Goal: Find specific page/section: Find specific page/section

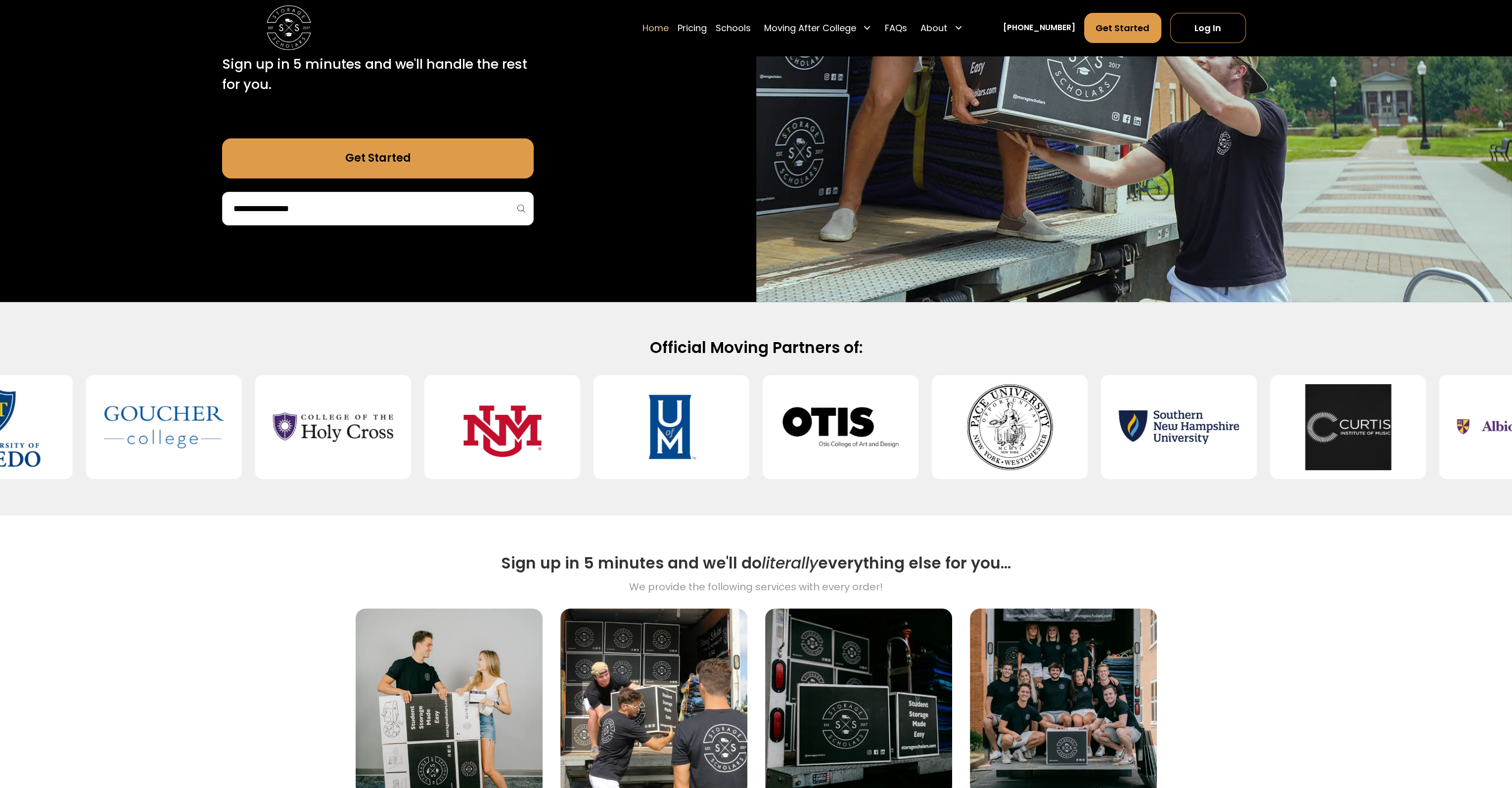
scroll to position [297, 0]
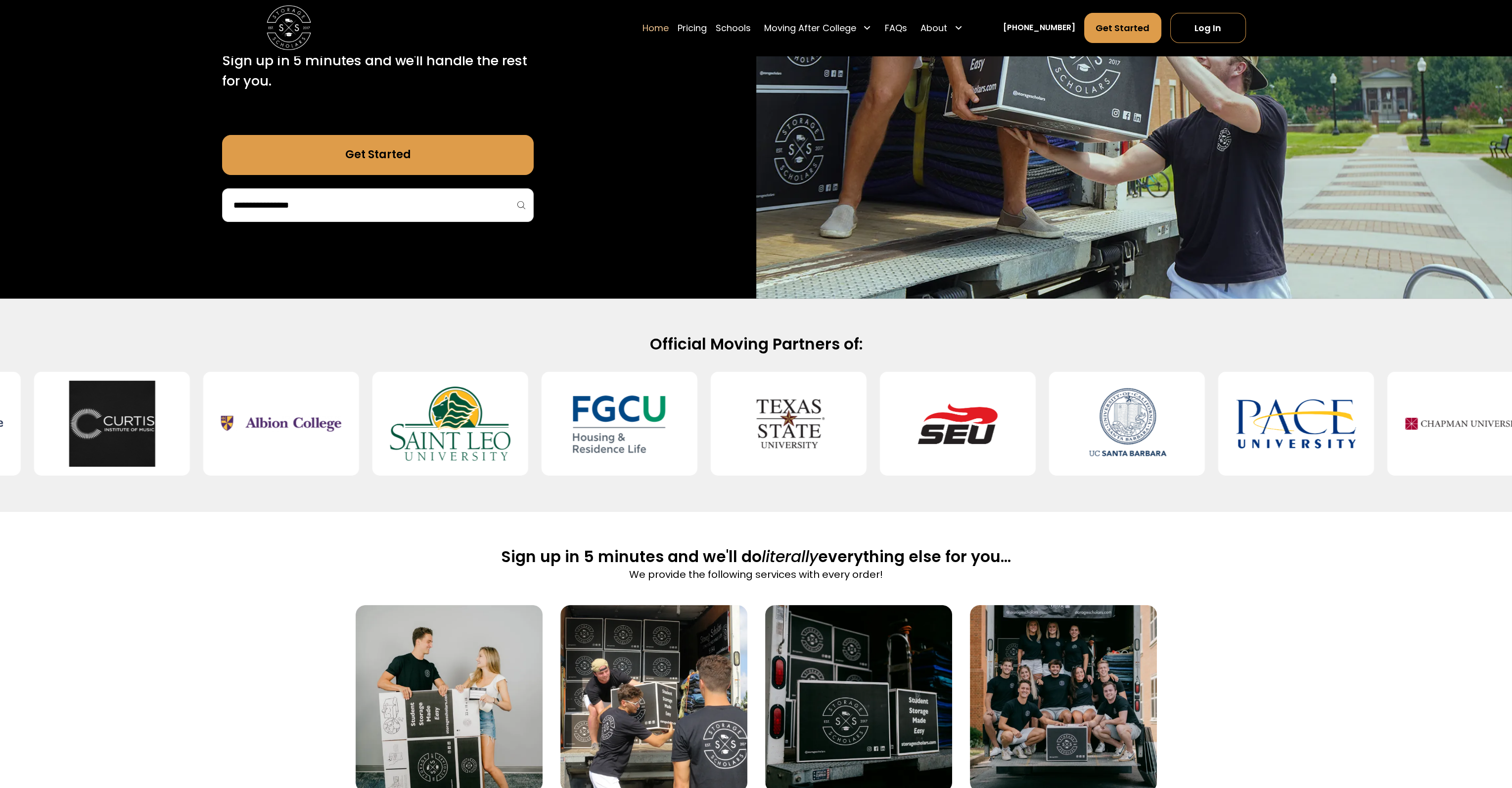
click at [465, 214] on div at bounding box center [377, 205] width 311 height 34
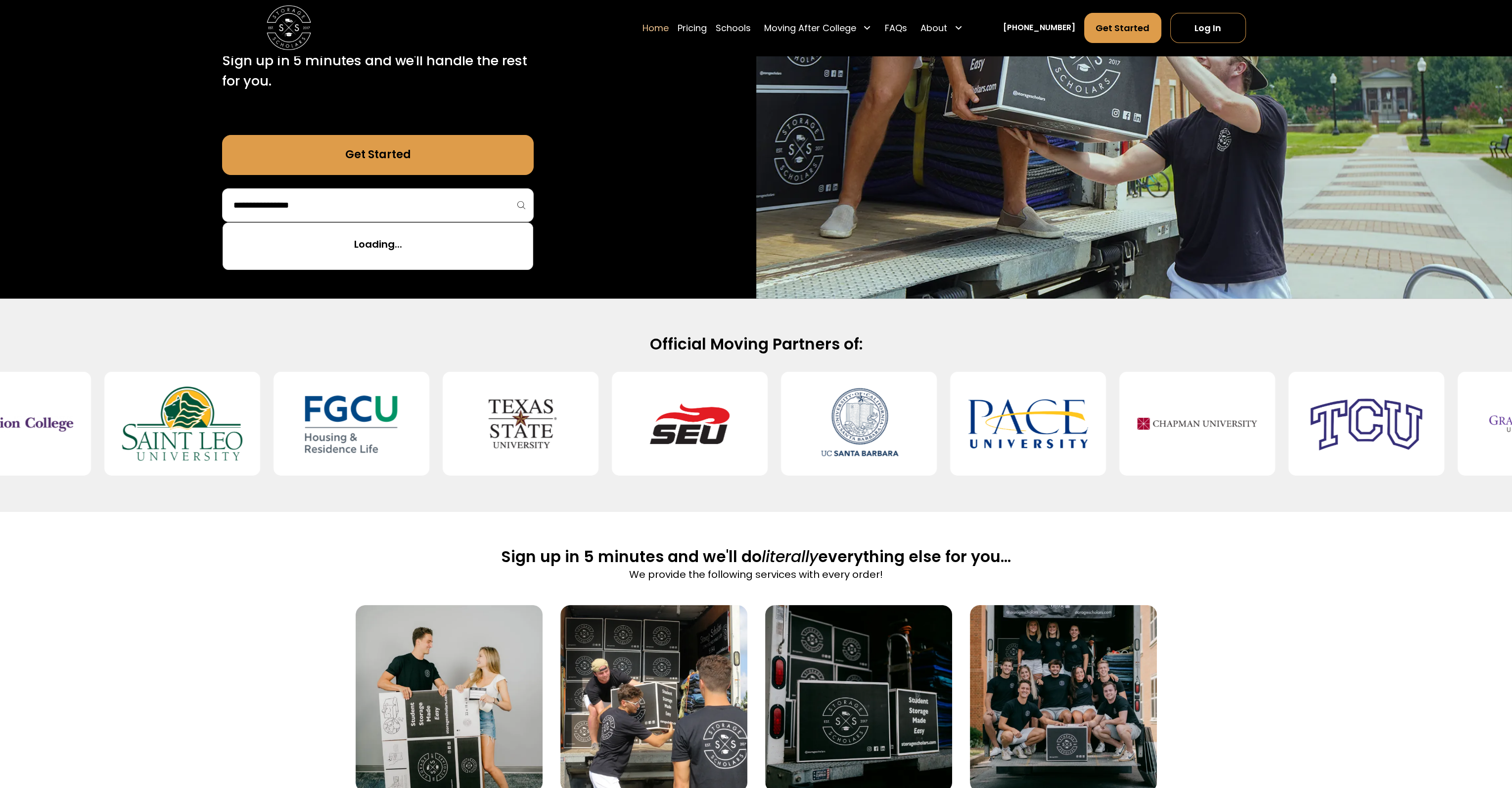
click at [306, 204] on input "search" at bounding box center [378, 205] width 291 height 17
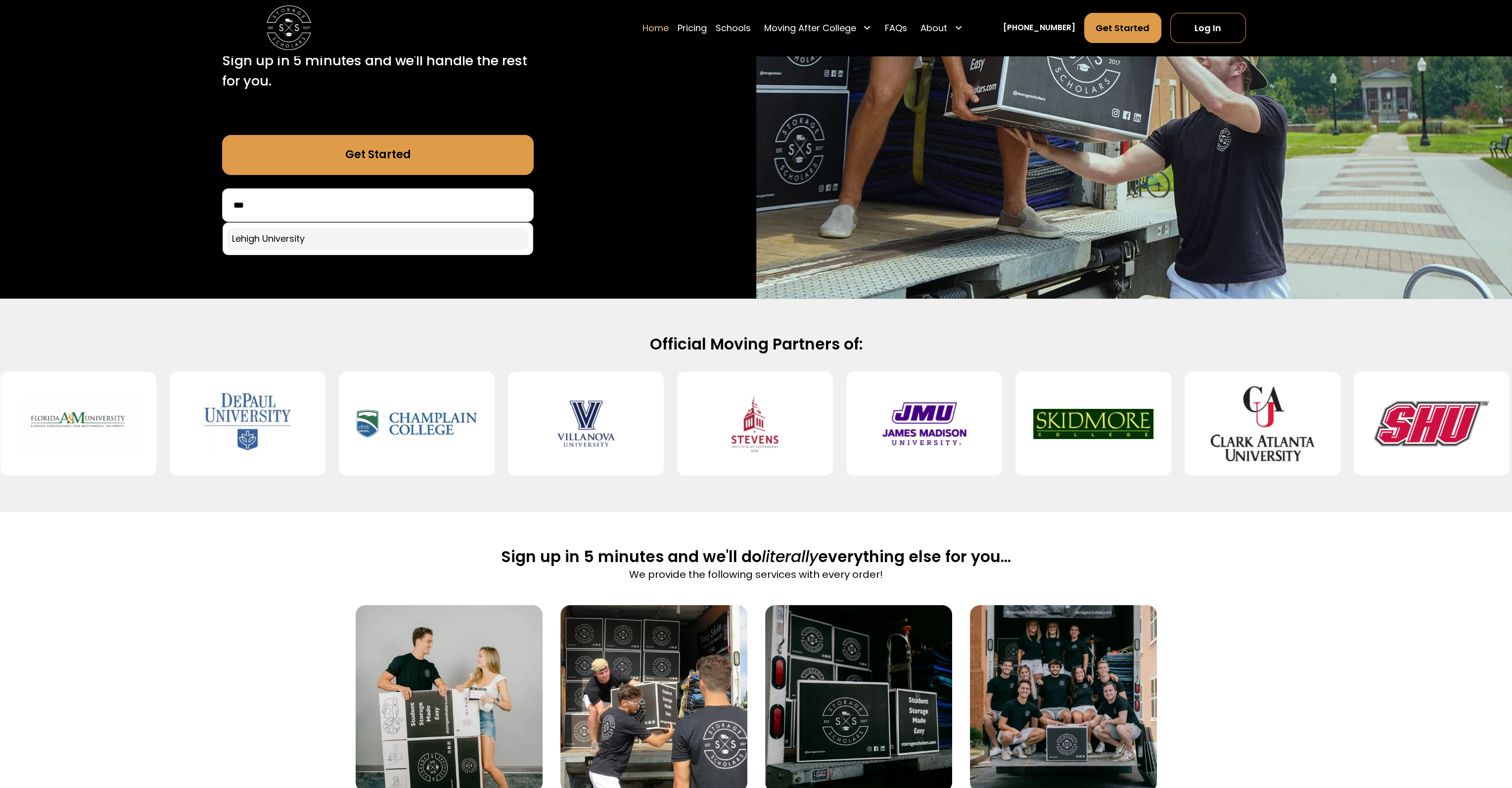
type input "***"
click at [283, 240] on link at bounding box center [378, 238] width 302 height 22
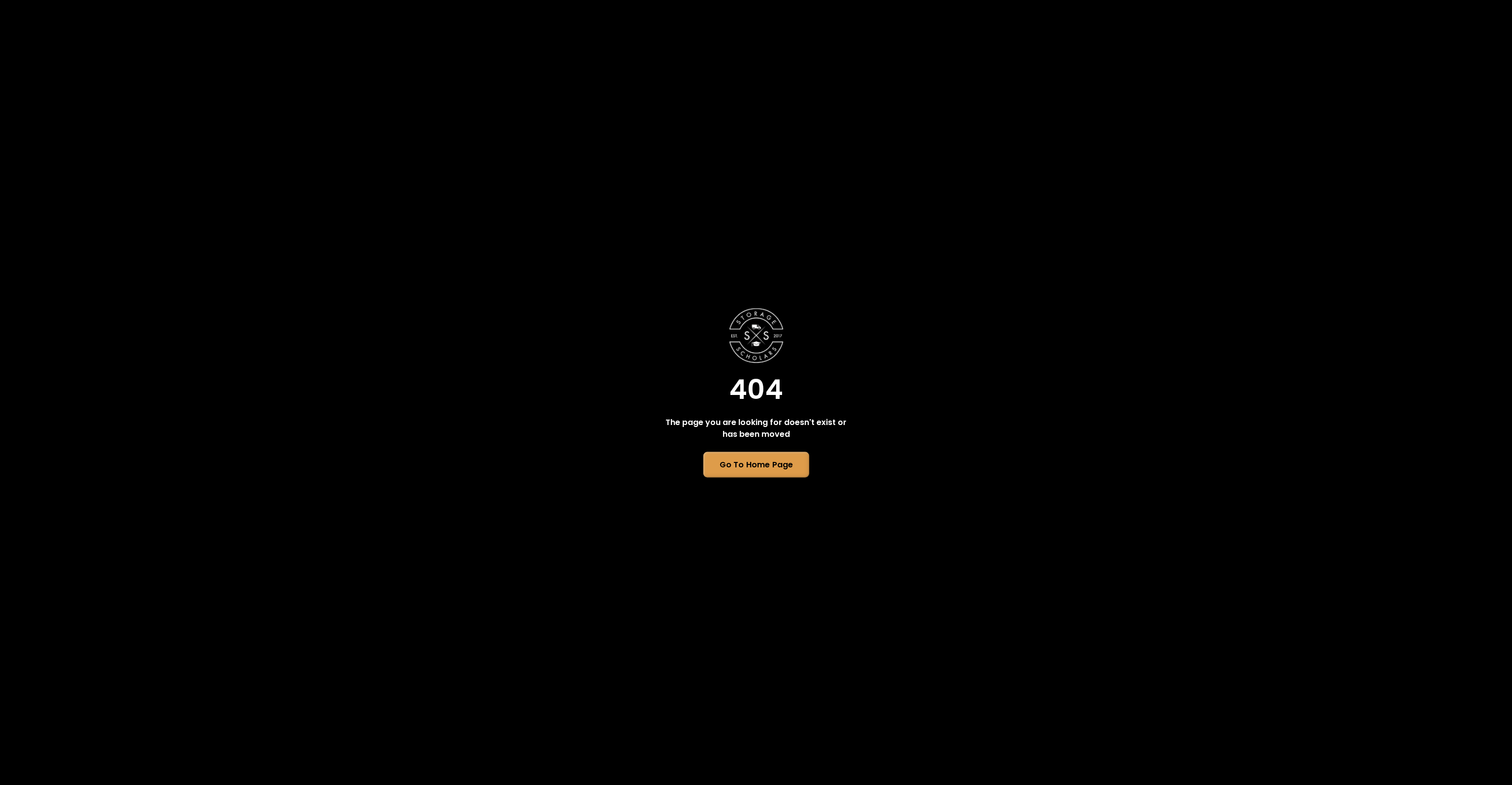
click at [758, 466] on link "Go To Home Page" at bounding box center [755, 464] width 106 height 26
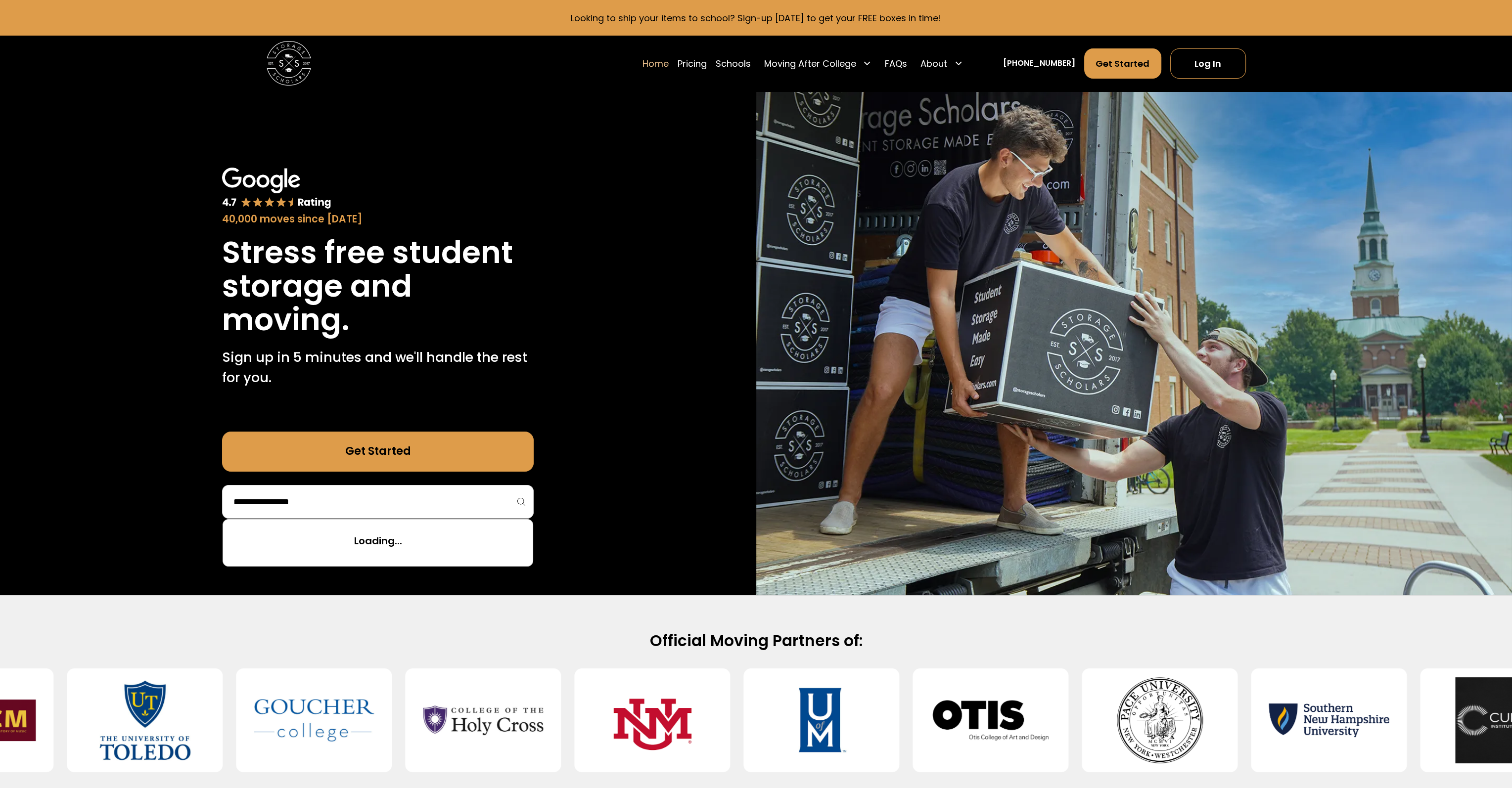
click at [319, 497] on input "search" at bounding box center [378, 502] width 291 height 17
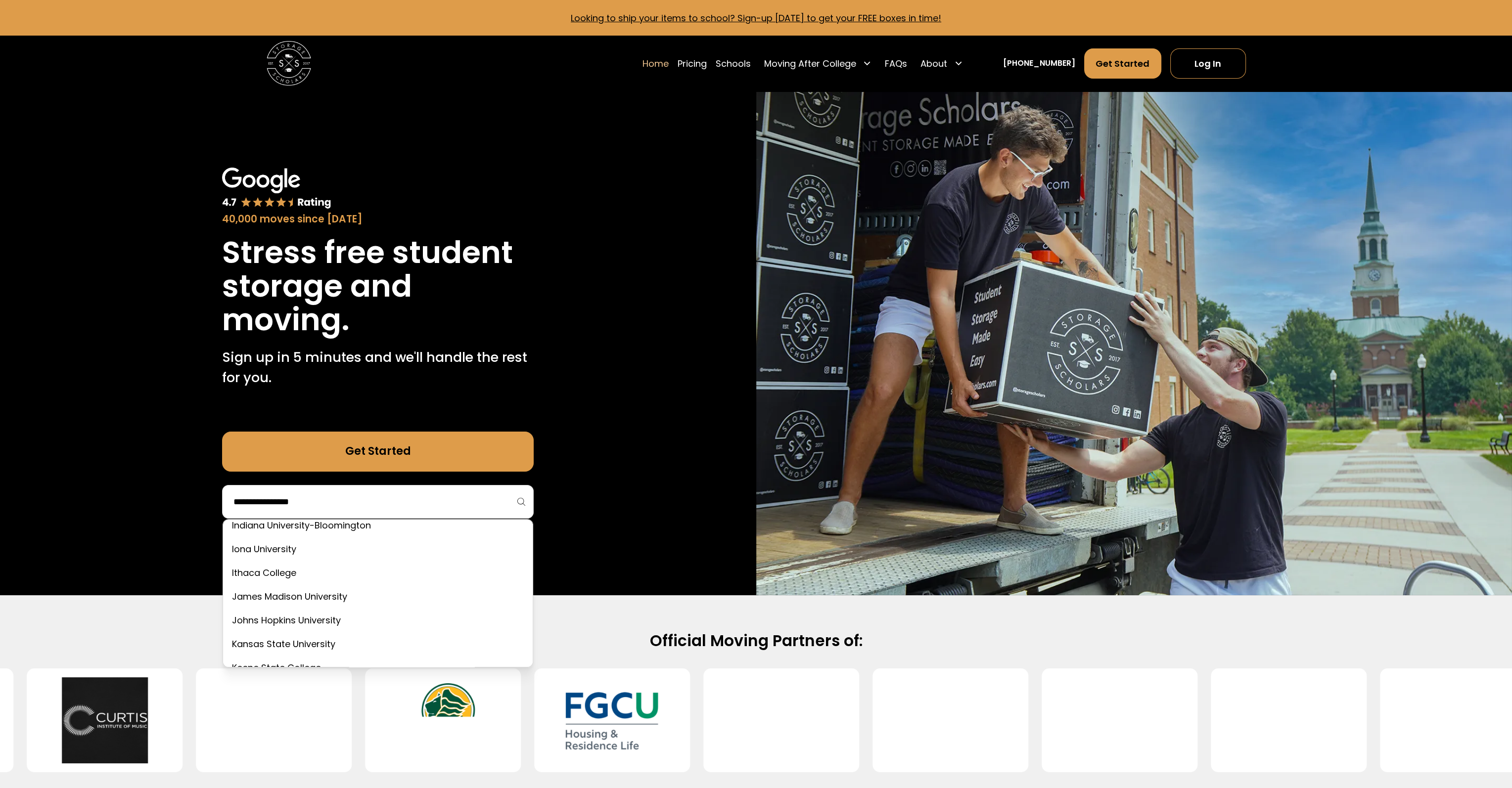
scroll to position [2076, 0]
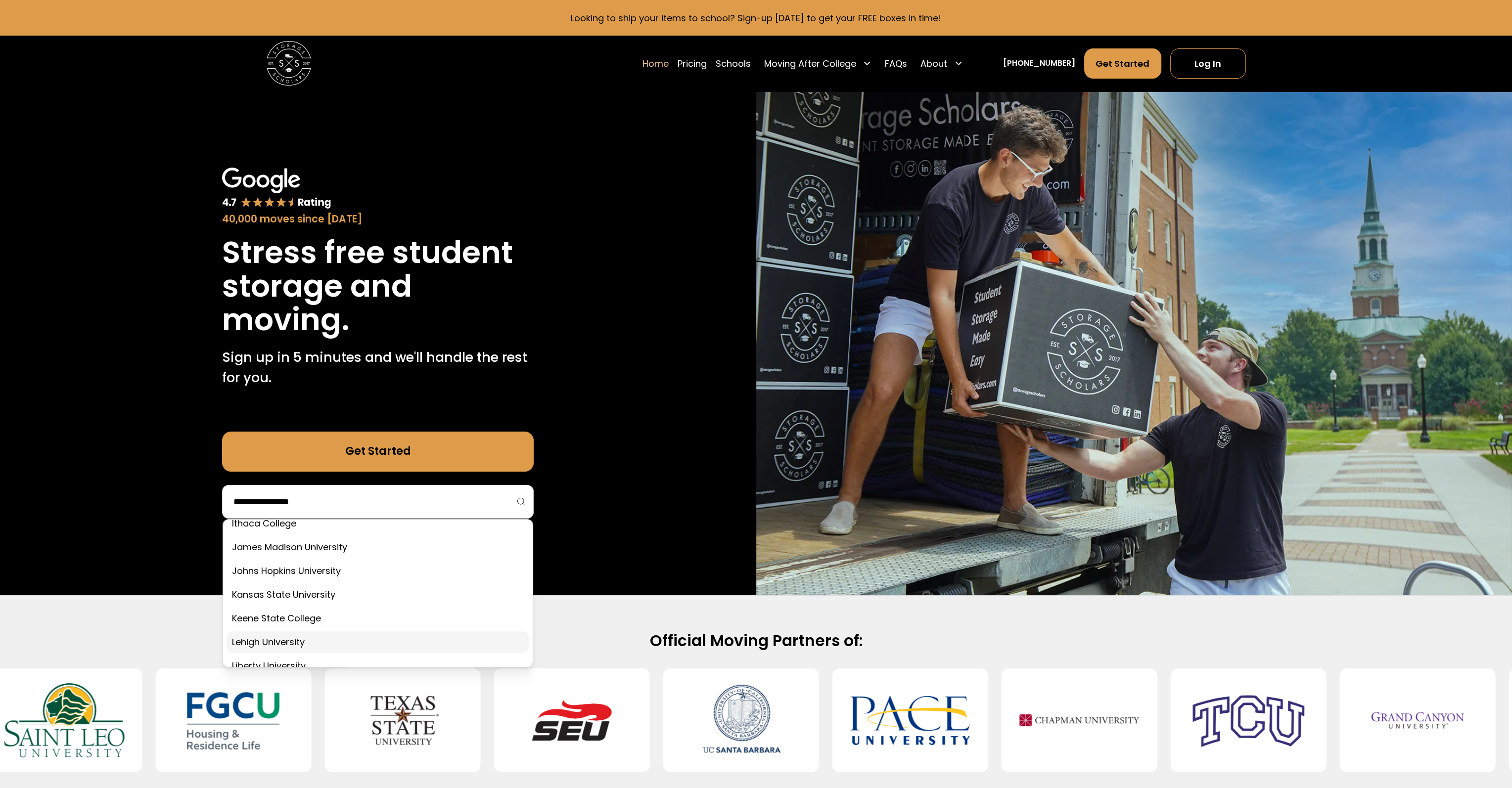
click at [293, 643] on link at bounding box center [378, 642] width 302 height 22
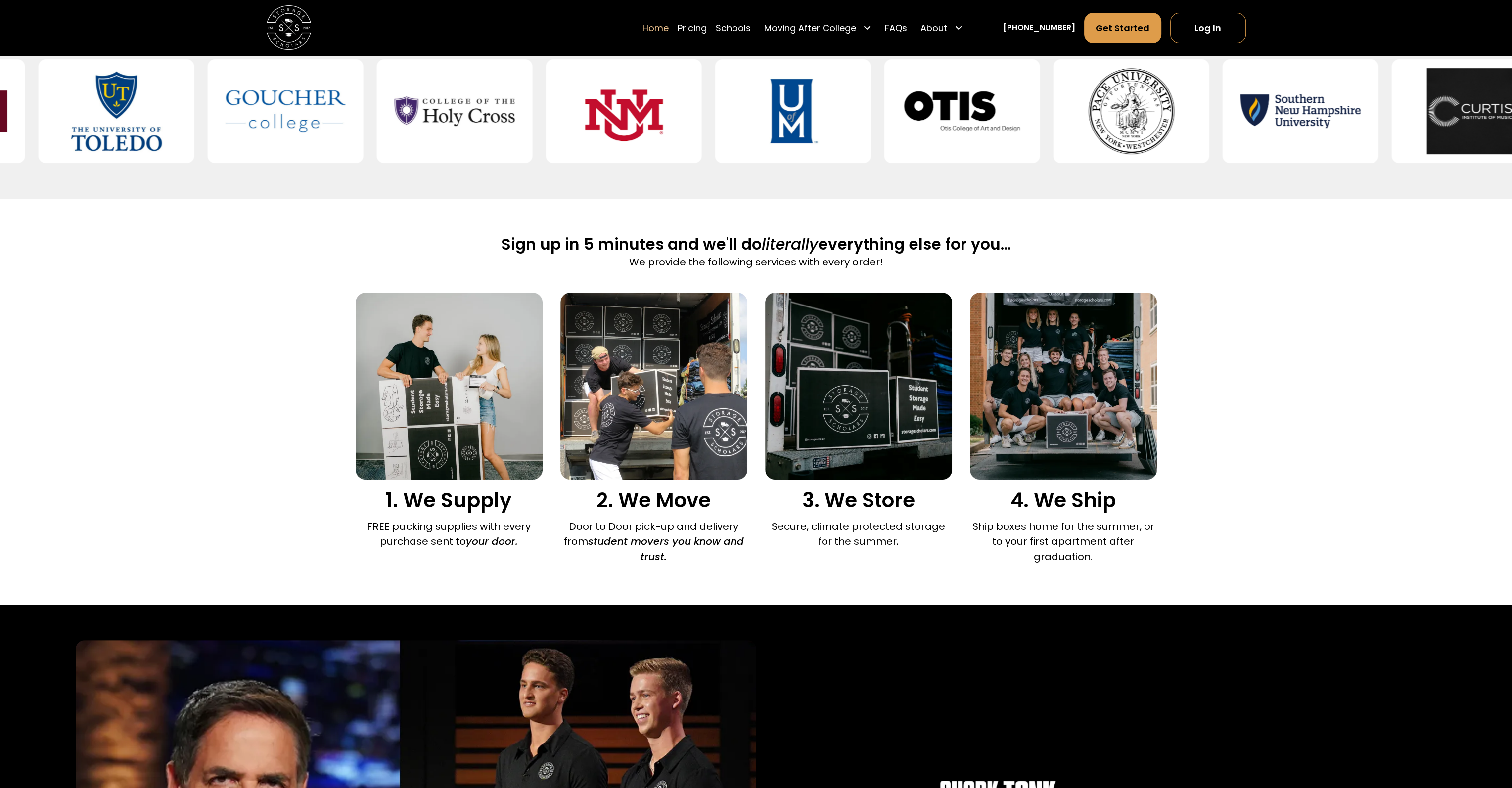
scroll to position [643, 0]
